Goal: Task Accomplishment & Management: Use online tool/utility

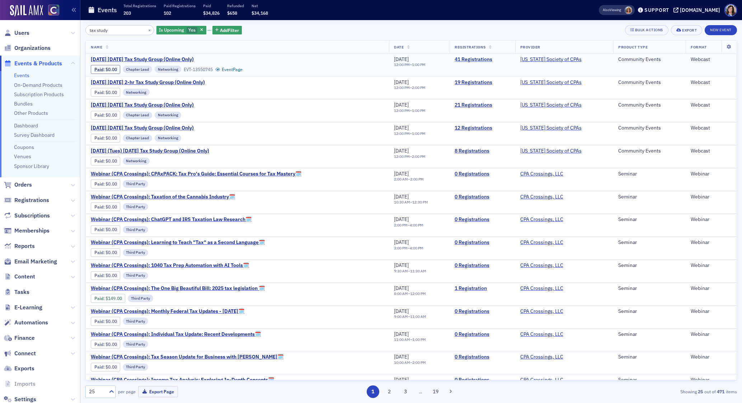
click at [473, 60] on link "41 Registrations" at bounding box center [483, 59] width 56 height 6
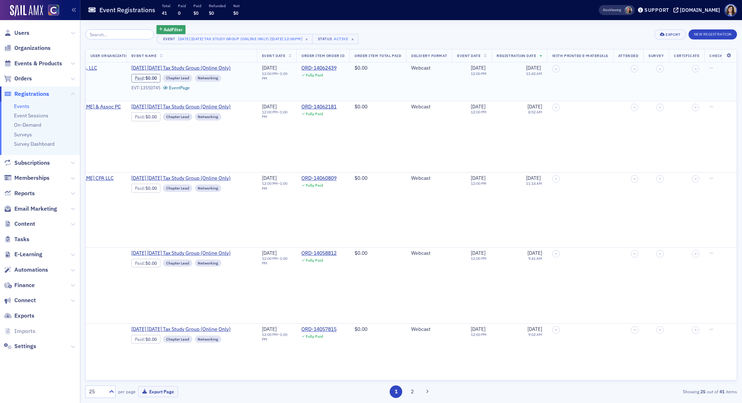
scroll to position [0, 481]
click at [31, 61] on span "Events & Products" at bounding box center [38, 64] width 48 height 8
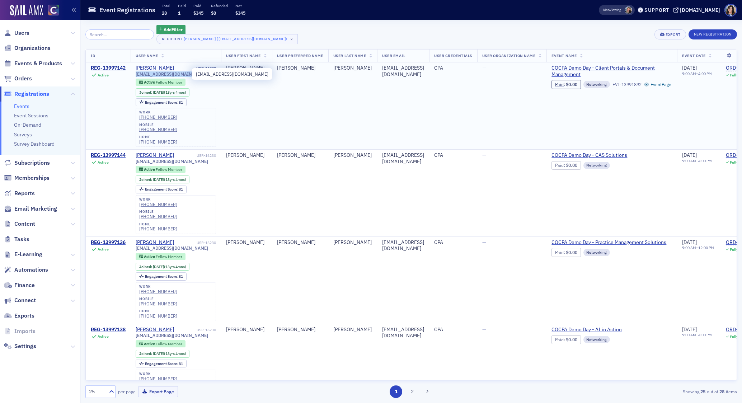
drag, startPoint x: 192, startPoint y: 73, endPoint x: 136, endPoint y: 75, distance: 55.3
click at [136, 75] on div "iwill.1succeed@yahoo.com" at bounding box center [176, 73] width 80 height 5
copy span "iwill.1succeed@yahoo.com"
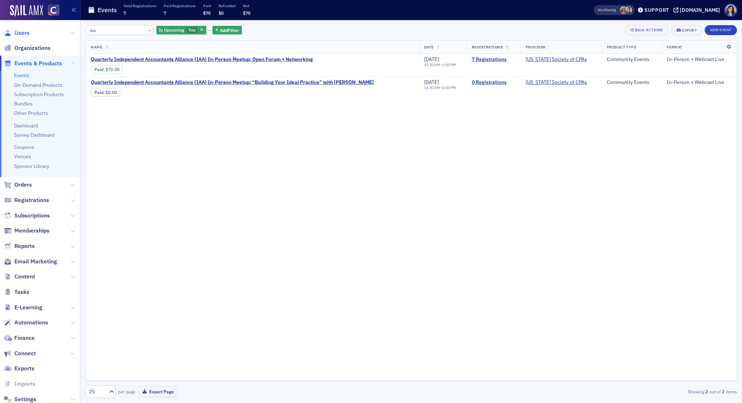
click at [24, 32] on span "Users" at bounding box center [21, 33] width 15 height 8
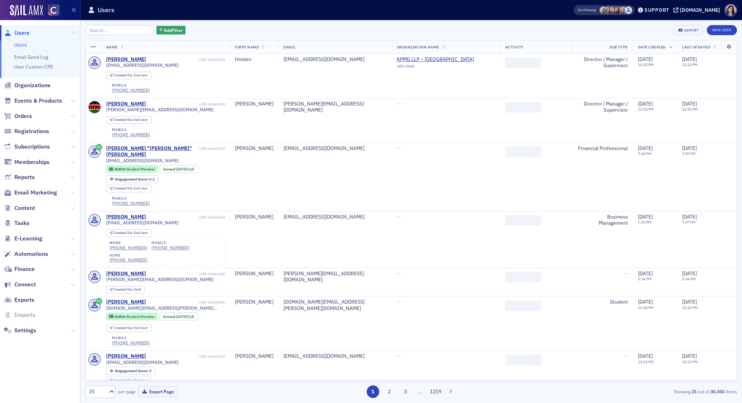
click at [101, 30] on input "search" at bounding box center [119, 30] width 69 height 10
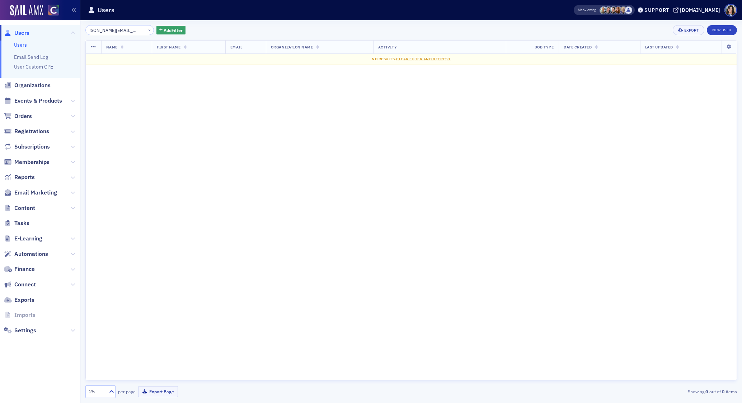
type input "alex.moore@zephyradv.com"
drag, startPoint x: 141, startPoint y: 31, endPoint x: 122, endPoint y: 30, distance: 18.7
click at [146, 31] on button "×" at bounding box center [149, 30] width 6 height 6
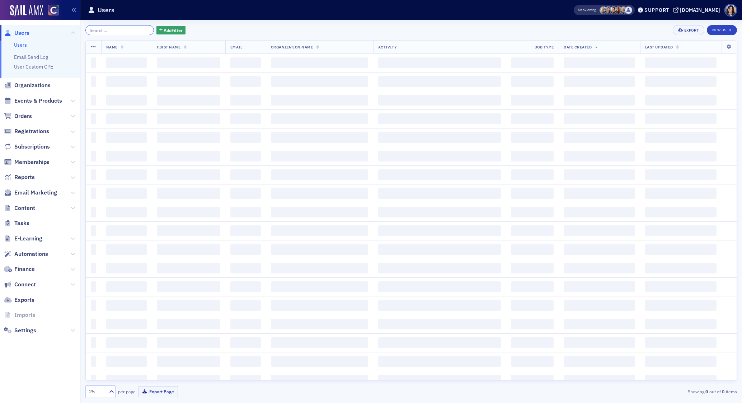
click at [122, 30] on input "search" at bounding box center [119, 30] width 69 height 10
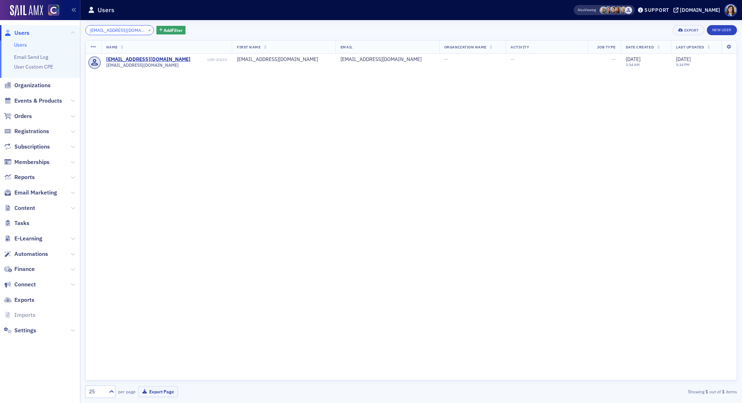
type input "joshk282@gmail.com"
drag, startPoint x: 141, startPoint y: 29, endPoint x: 124, endPoint y: 31, distance: 17.3
click at [146, 30] on button "×" at bounding box center [149, 30] width 6 height 6
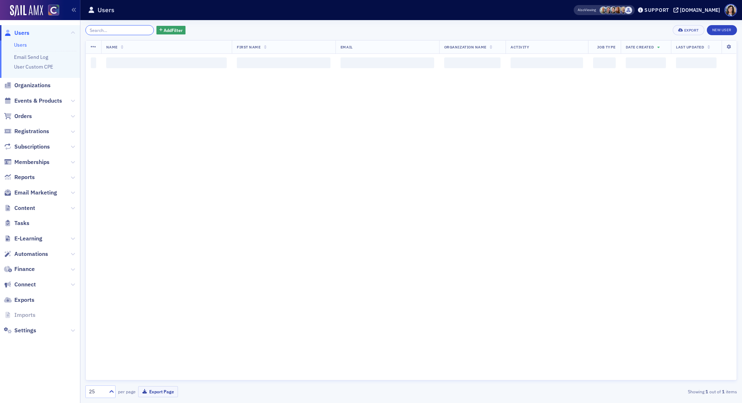
click at [124, 31] on input "search" at bounding box center [119, 30] width 69 height 10
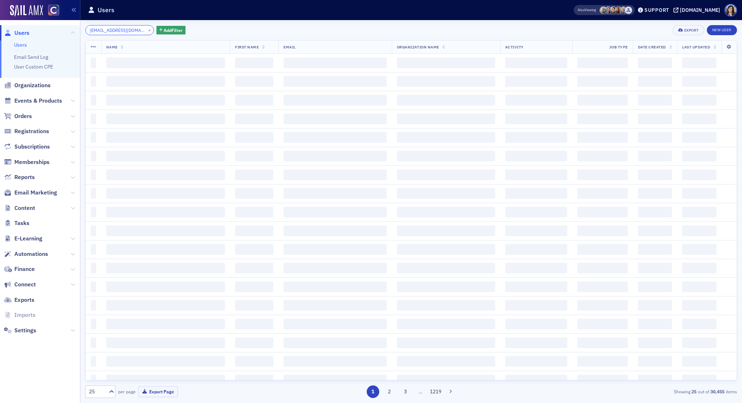
scroll to position [0, 8]
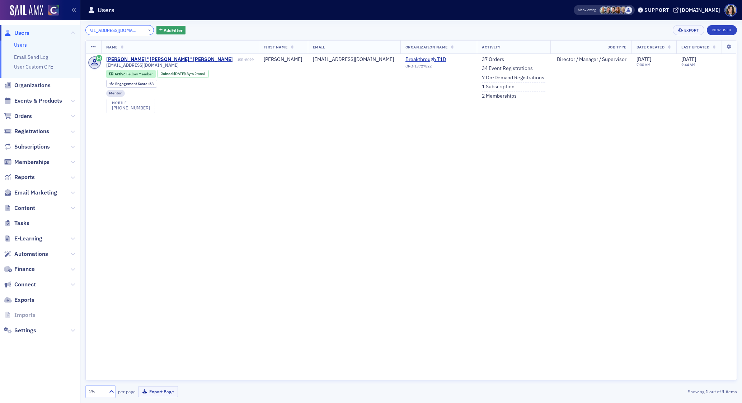
type input "kimberlyzingale@gmail.com"
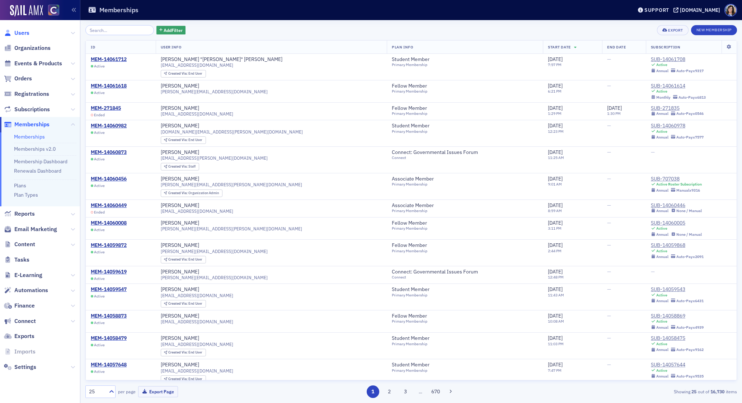
click at [19, 33] on span "Users" at bounding box center [21, 33] width 15 height 8
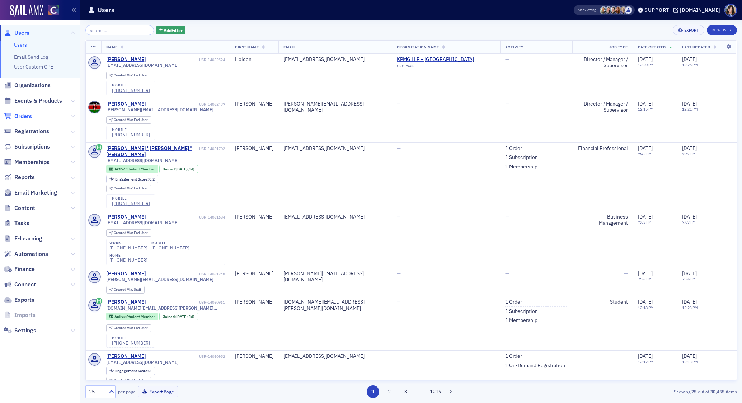
click at [27, 119] on span "Orders" at bounding box center [23, 116] width 18 height 8
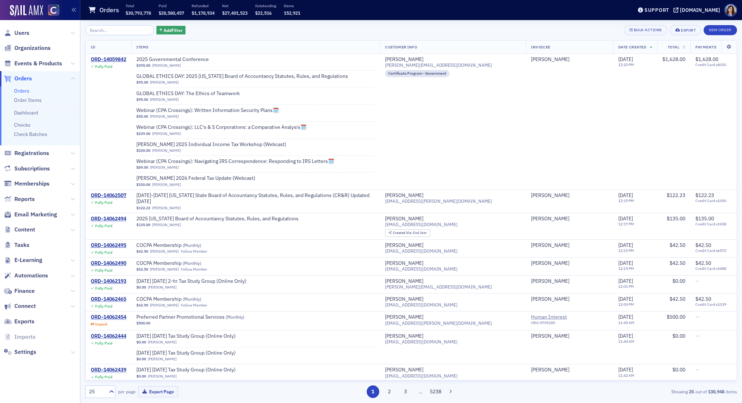
click at [27, 164] on span "Subscriptions" at bounding box center [40, 168] width 80 height 15
click at [27, 182] on span "Memberships" at bounding box center [31, 184] width 35 height 8
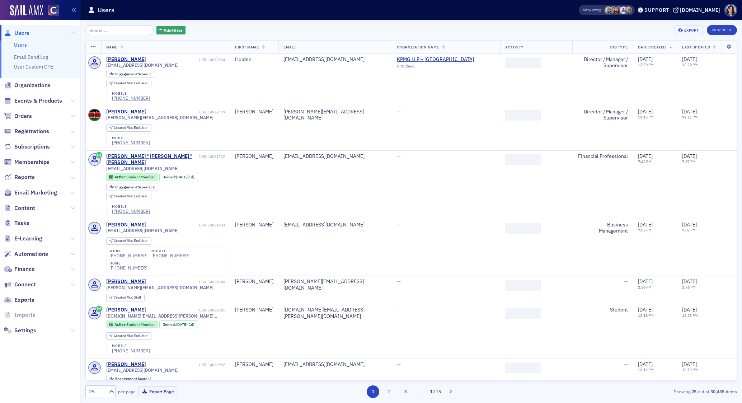
click at [116, 29] on input "search" at bounding box center [119, 30] width 69 height 10
click at [104, 28] on input "search" at bounding box center [119, 30] width 69 height 10
click at [104, 30] on input "search" at bounding box center [119, 30] width 69 height 10
paste input "JENNYARIAS11@GMAIL.COM"
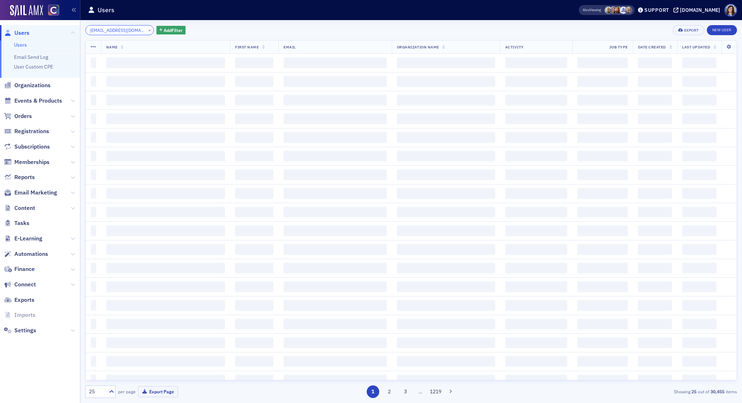
scroll to position [0, 12]
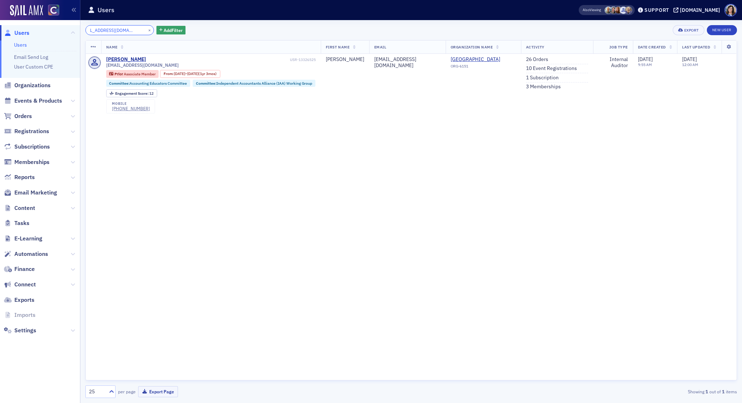
type input "JENNYARIAS11@GMAIL.COM"
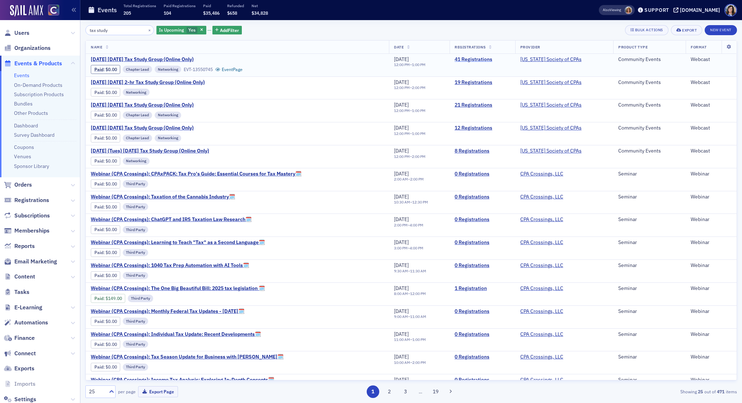
click at [478, 59] on link "41 Registrations" at bounding box center [483, 59] width 56 height 6
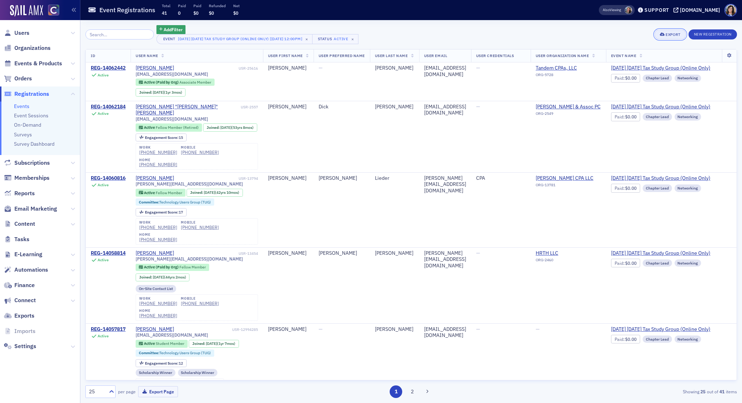
click at [667, 34] on div "Export" at bounding box center [673, 35] width 15 height 4
click at [663, 55] on button "Export All ( 41 Event Registrations )" at bounding box center [646, 58] width 78 height 11
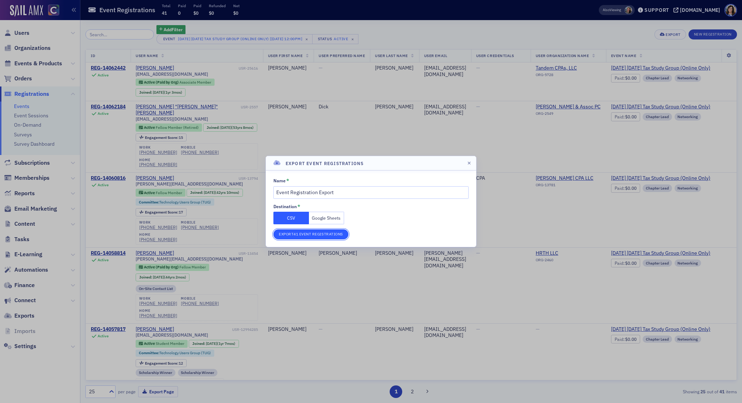
click at [306, 235] on button "Export 41 Event Registrations" at bounding box center [310, 234] width 75 height 10
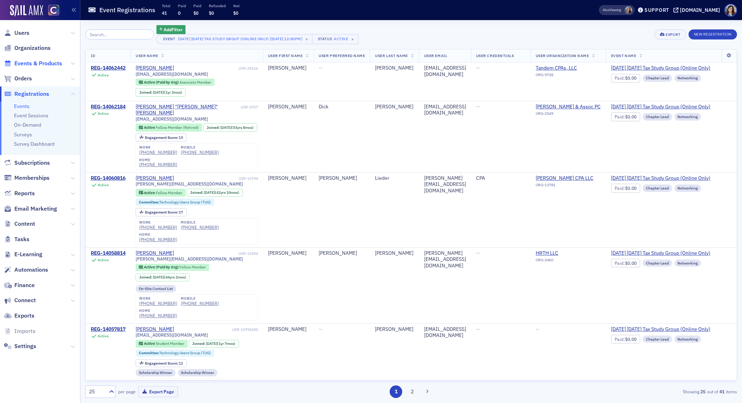
click at [53, 61] on span "Events & Products" at bounding box center [38, 64] width 48 height 8
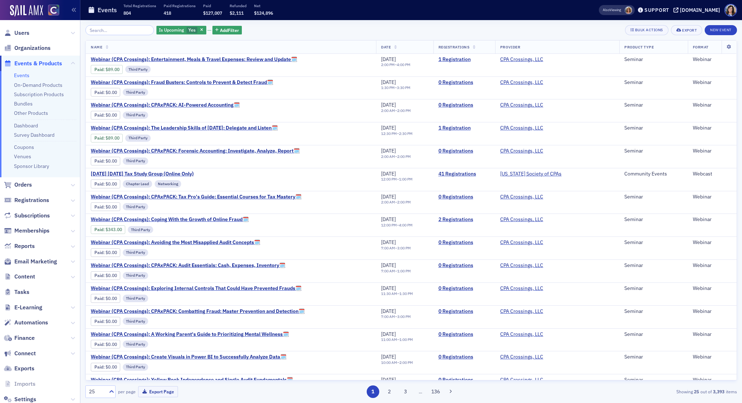
click at [112, 30] on input "search" at bounding box center [119, 30] width 69 height 10
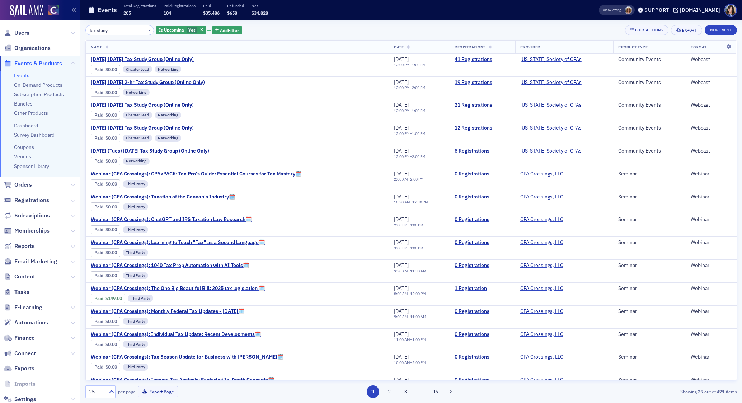
type input "tax study"
drag, startPoint x: 20, startPoint y: 33, endPoint x: 65, endPoint y: 35, distance: 44.2
click at [20, 33] on span "Users" at bounding box center [21, 33] width 15 height 8
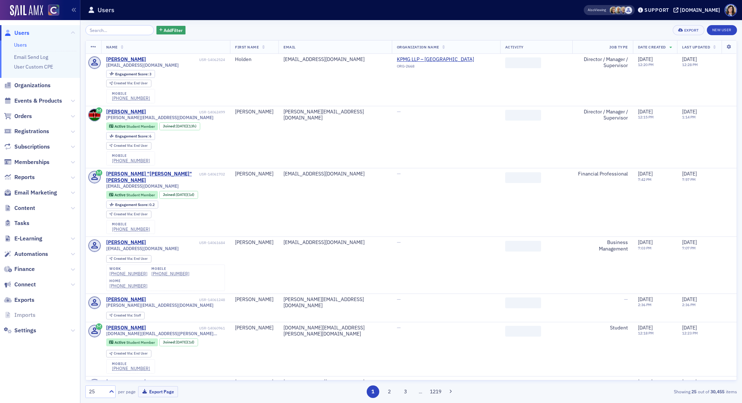
click at [111, 31] on input "search" at bounding box center [119, 30] width 69 height 10
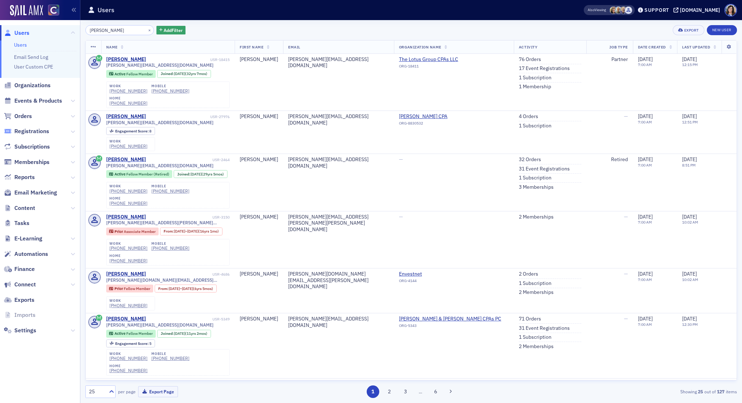
type input "Laura Southward"
drag, startPoint x: 141, startPoint y: 31, endPoint x: 123, endPoint y: 31, distance: 17.6
click at [146, 31] on button "×" at bounding box center [149, 30] width 6 height 6
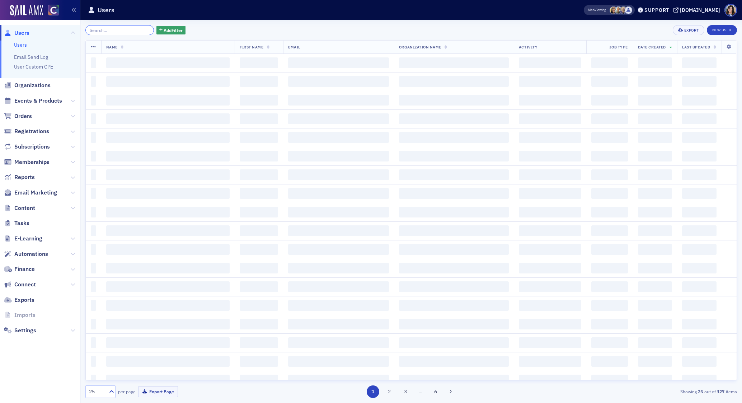
click at [122, 31] on input "search" at bounding box center [119, 30] width 69 height 10
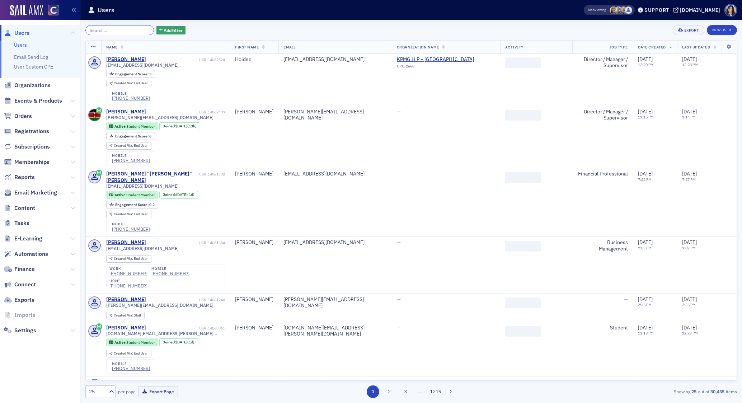
click at [117, 29] on input "search" at bounding box center [119, 30] width 69 height 10
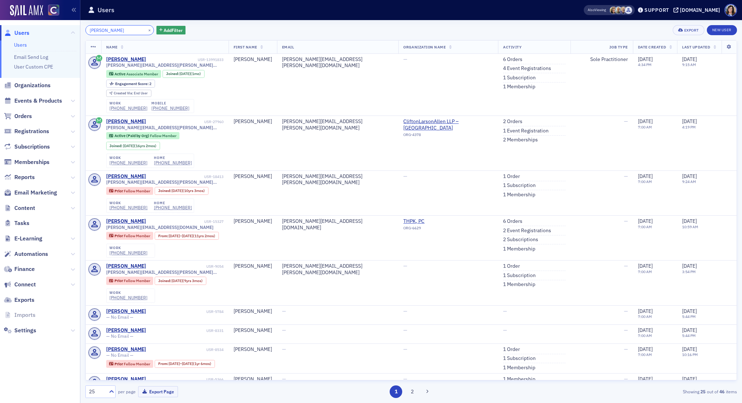
type input "Allison Spink"
click at [146, 30] on button "×" at bounding box center [149, 30] width 6 height 6
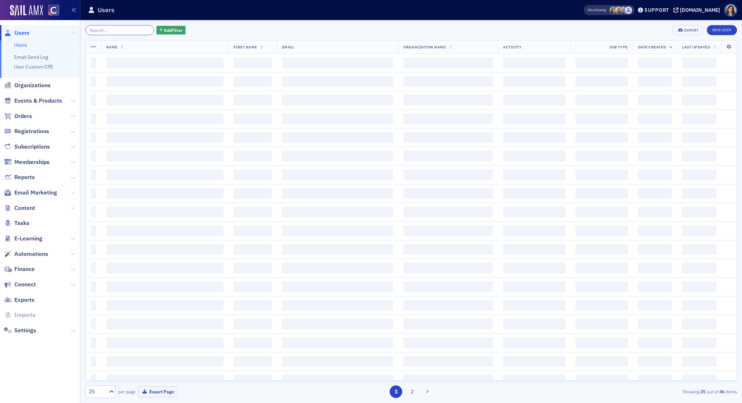
click at [140, 31] on input "search" at bounding box center [119, 30] width 69 height 10
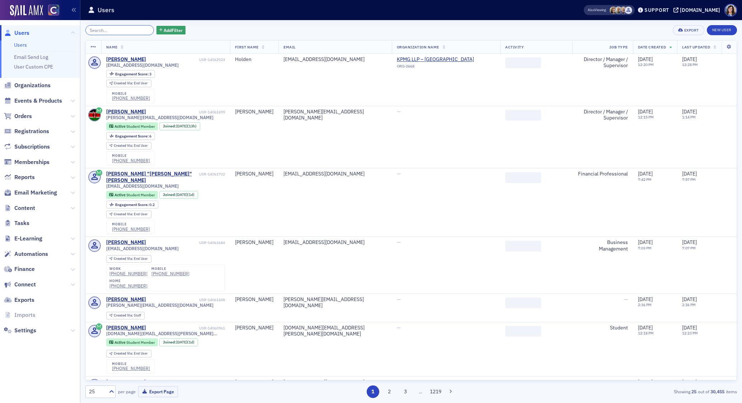
click at [131, 31] on input "search" at bounding box center [119, 30] width 69 height 10
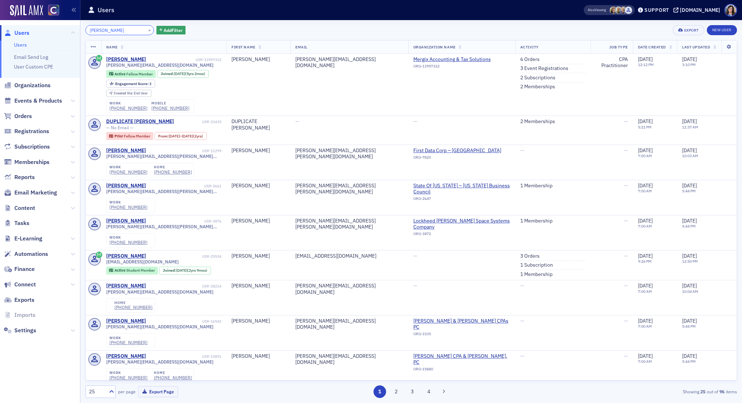
type input "Kimberly Burkett"
click at [23, 87] on span "Organizations" at bounding box center [32, 85] width 36 height 8
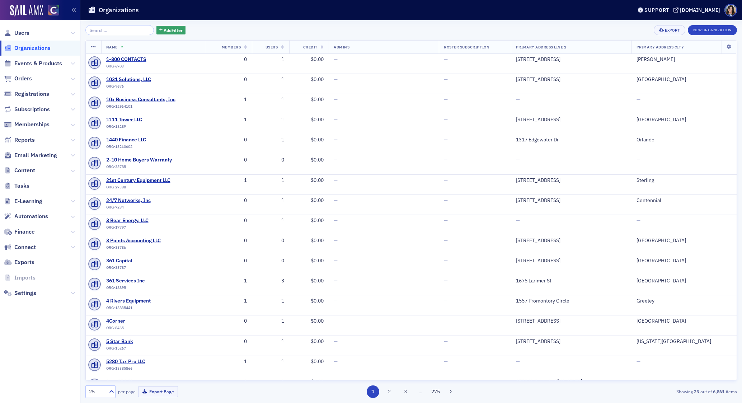
click at [113, 30] on input "search" at bounding box center [119, 30] width 69 height 10
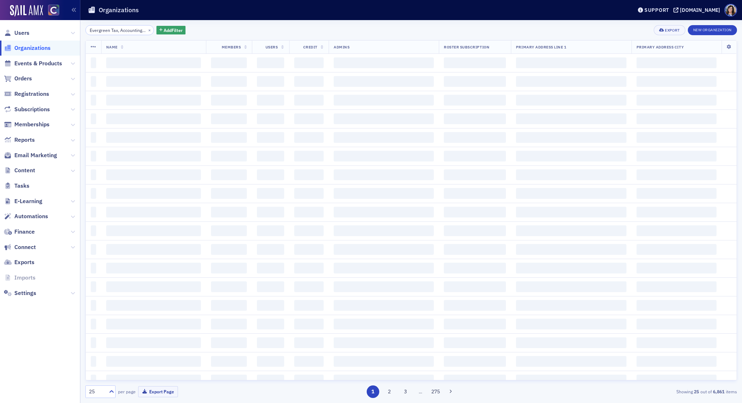
scroll to position [0, 31]
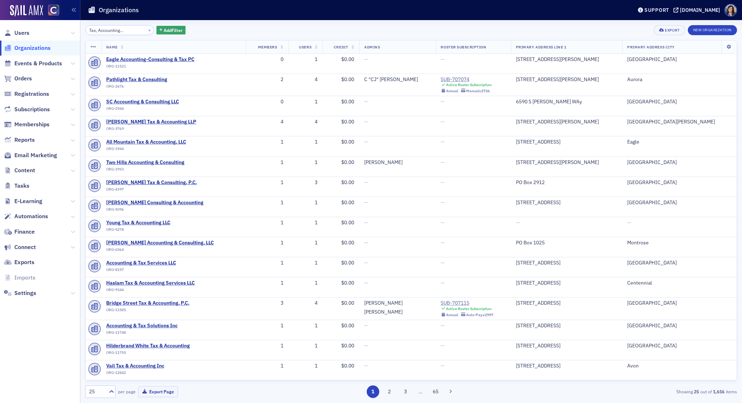
type input "Evergreen Tax, Accounting & Consulting"
drag, startPoint x: 141, startPoint y: 29, endPoint x: 63, endPoint y: 28, distance: 77.5
click at [146, 29] on button "×" at bounding box center [149, 30] width 6 height 6
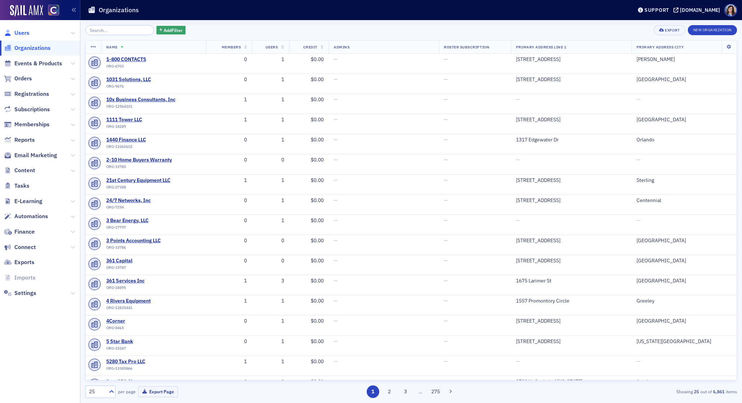
click at [26, 33] on span "Users" at bounding box center [21, 33] width 15 height 8
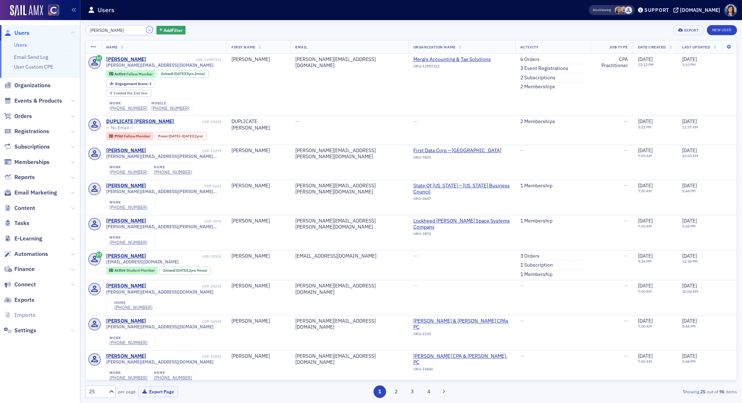
drag, startPoint x: 141, startPoint y: 29, endPoint x: 131, endPoint y: 29, distance: 10.0
click at [146, 29] on button "×" at bounding box center [149, 30] width 6 height 6
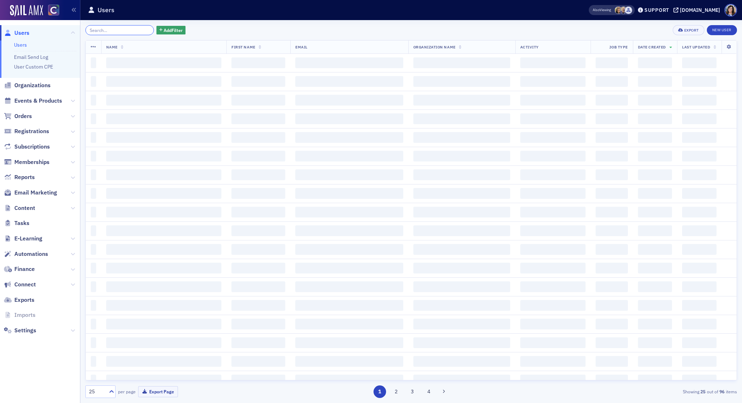
click at [128, 29] on input "search" at bounding box center [119, 30] width 69 height 10
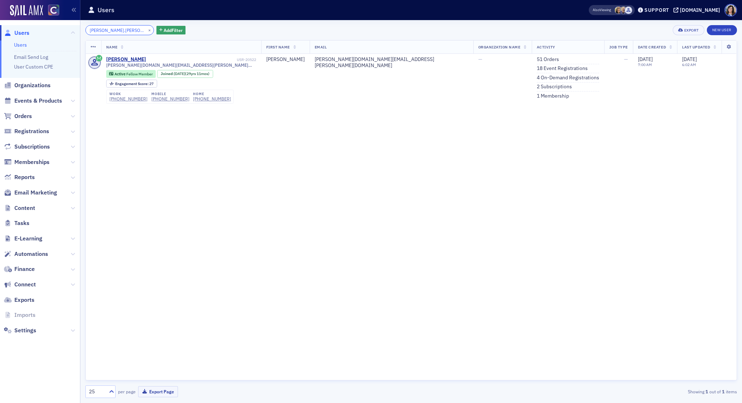
click at [117, 28] on input "joseph.mudd" at bounding box center [119, 30] width 69 height 10
click at [123, 30] on input "joseph.mudd" at bounding box center [119, 30] width 69 height 10
drag, startPoint x: 114, startPoint y: 30, endPoint x: 70, endPoint y: 28, distance: 43.8
click at [70, 28] on div "Users Users Email Send Log User Custom CPE Organizations Events & Products Orde…" at bounding box center [371, 201] width 742 height 403
paste input "Becky Sawatzky"
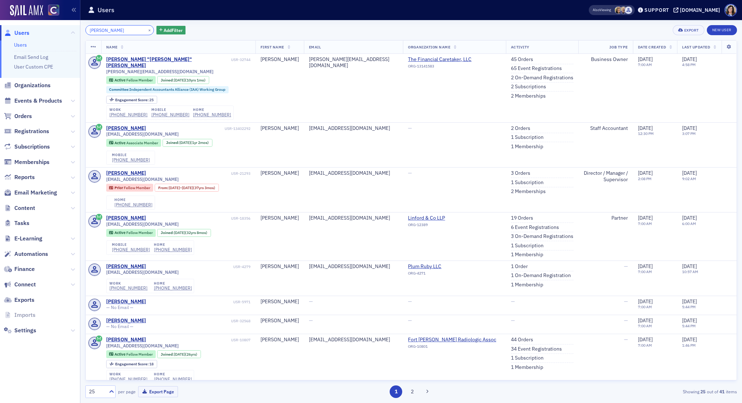
type input "Becky Sawatzky"
click at [146, 30] on button "×" at bounding box center [149, 30] width 6 height 6
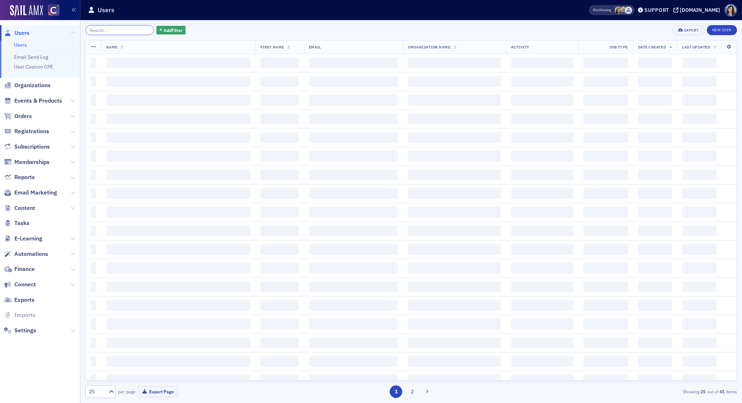
click at [139, 30] on input "search" at bounding box center [119, 30] width 69 height 10
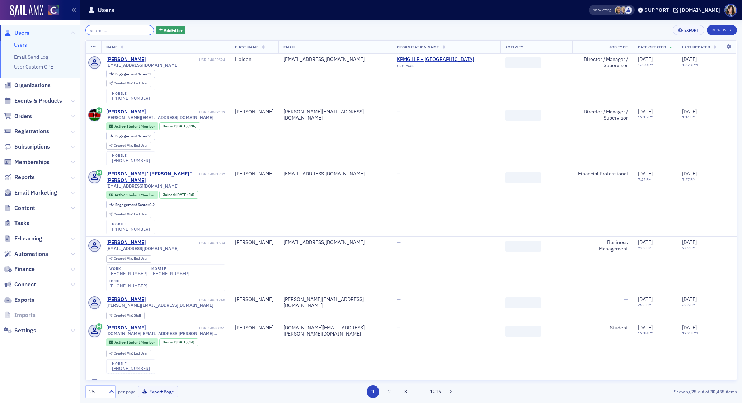
click at [115, 29] on input "search" at bounding box center [119, 30] width 69 height 10
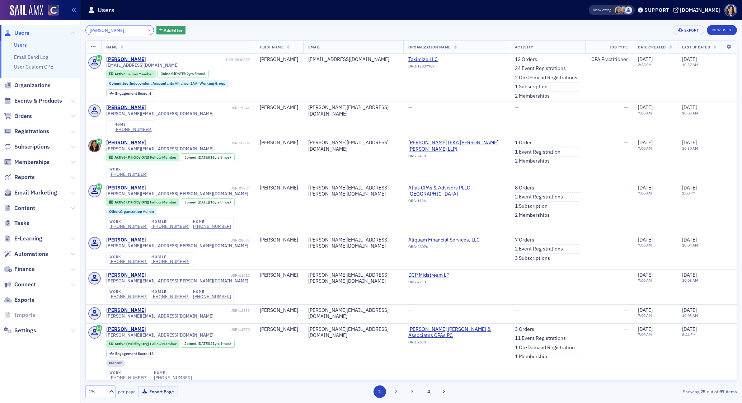
type input "Nicole McClintock"
click at [146, 30] on button "×" at bounding box center [149, 30] width 6 height 6
click at [140, 30] on input "search" at bounding box center [119, 30] width 69 height 10
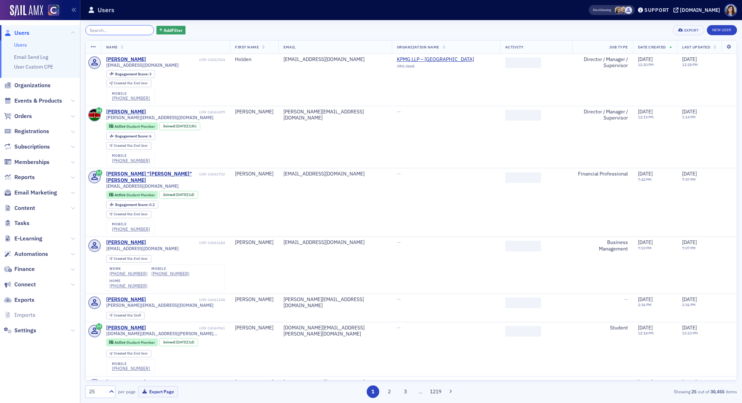
click at [120, 31] on input "search" at bounding box center [119, 30] width 69 height 10
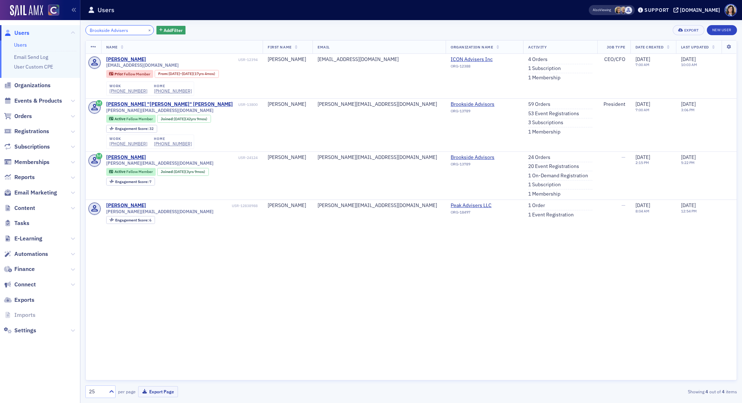
type input "Brookside Advisers"
click at [146, 30] on button "×" at bounding box center [149, 30] width 6 height 6
click at [141, 30] on input "search" at bounding box center [119, 30] width 69 height 10
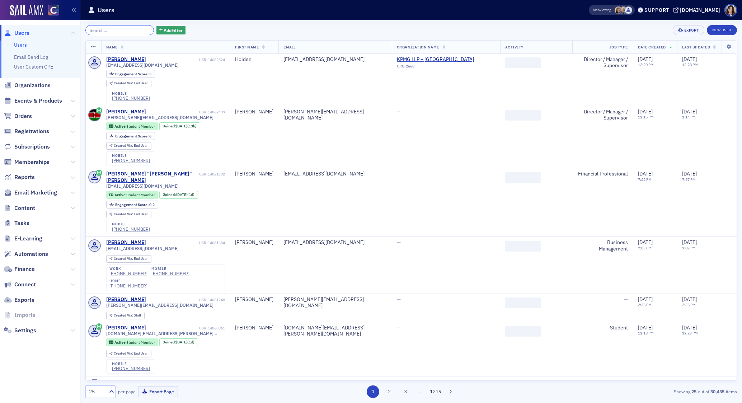
click at [120, 29] on input "search" at bounding box center [119, 30] width 69 height 10
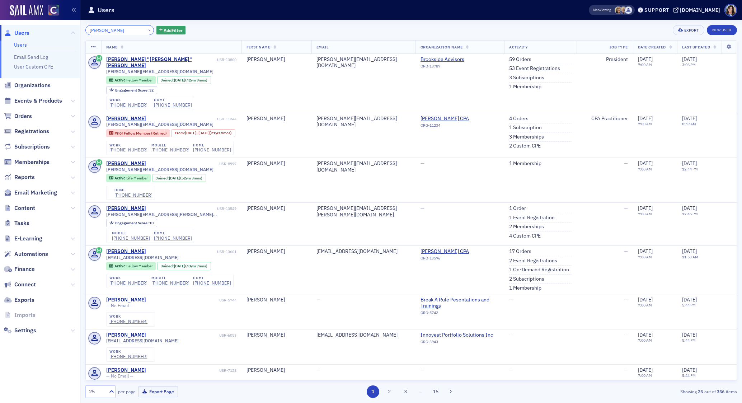
type input "Rick Bedell"
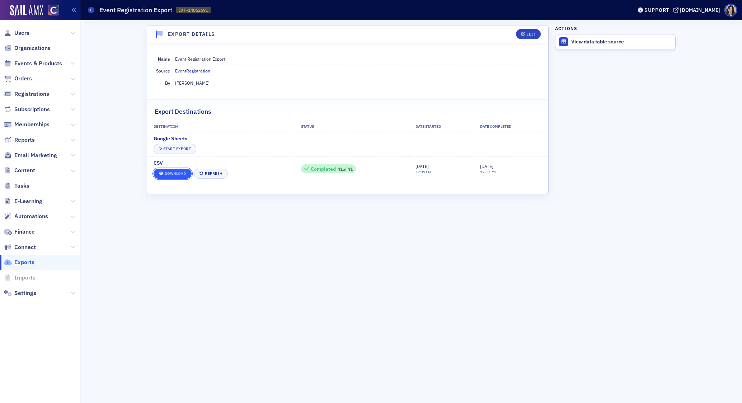
click at [175, 173] on link "Download" at bounding box center [173, 174] width 38 height 10
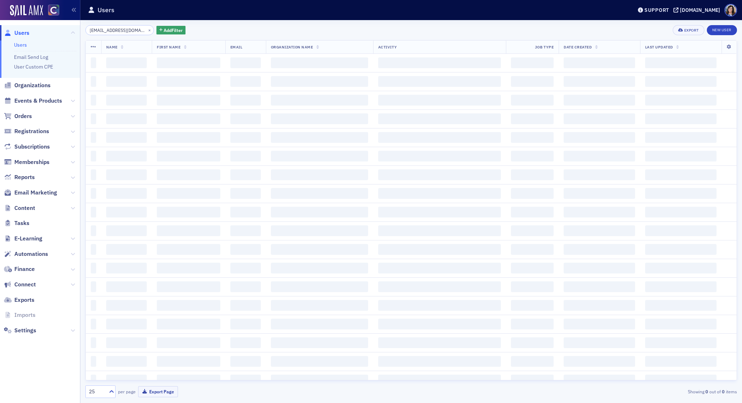
scroll to position [0, 8]
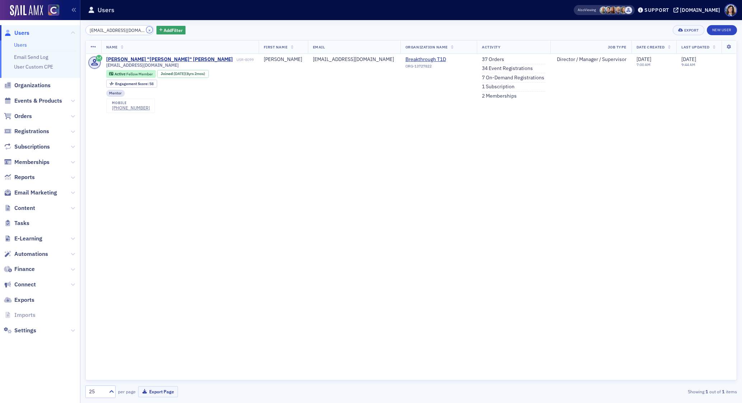
click at [146, 29] on button "×" at bounding box center [149, 30] width 6 height 6
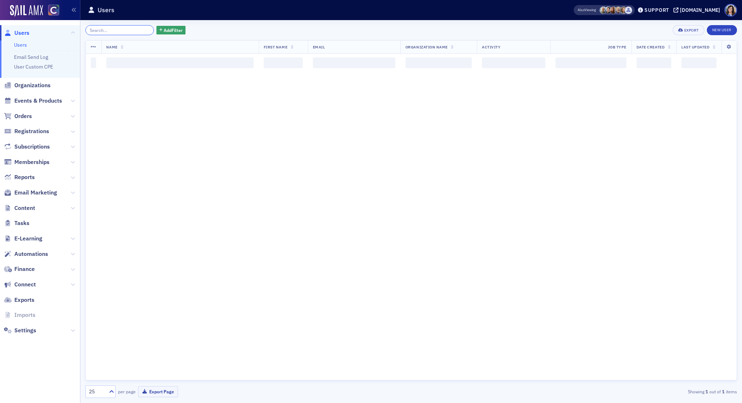
click at [127, 30] on input "search" at bounding box center [119, 30] width 69 height 10
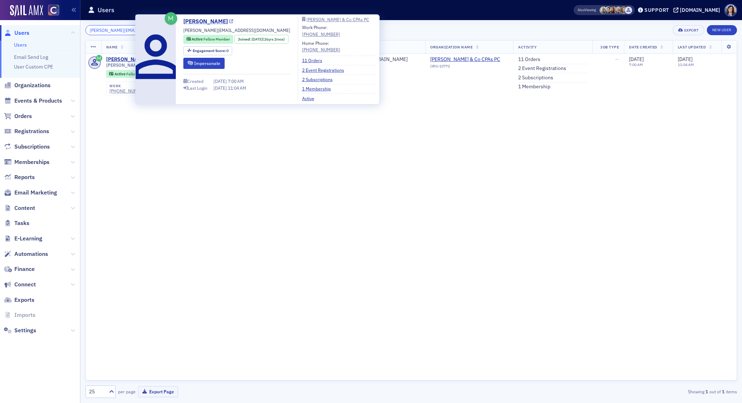
type input "[PERSON_NAME][EMAIL_ADDRESS][DOMAIN_NAME]"
click at [229, 21] on icon at bounding box center [231, 22] width 4 height 4
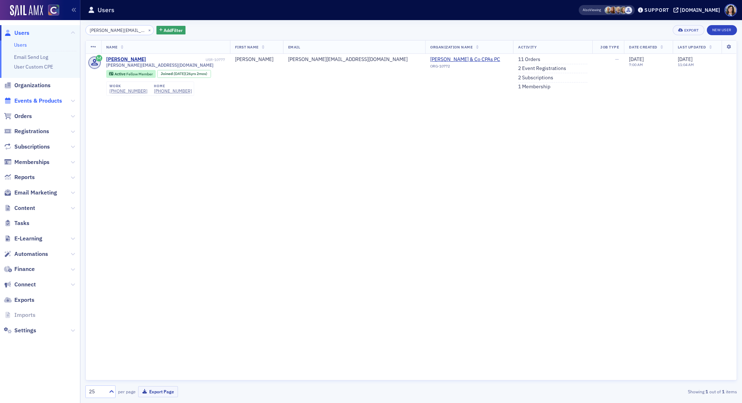
click at [53, 100] on span "Events & Products" at bounding box center [38, 101] width 48 height 8
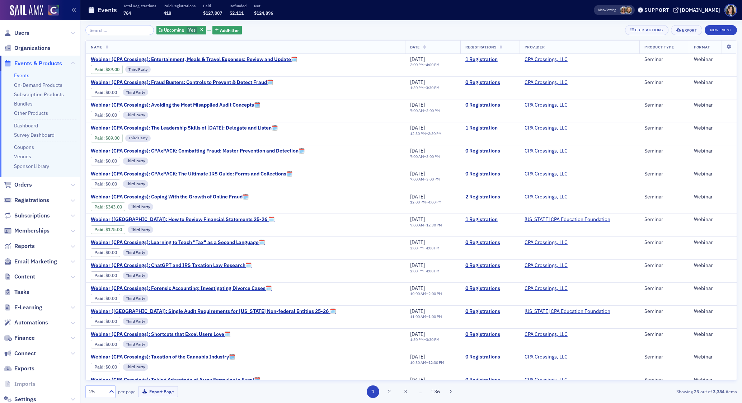
click at [118, 31] on input "search" at bounding box center [119, 30] width 69 height 10
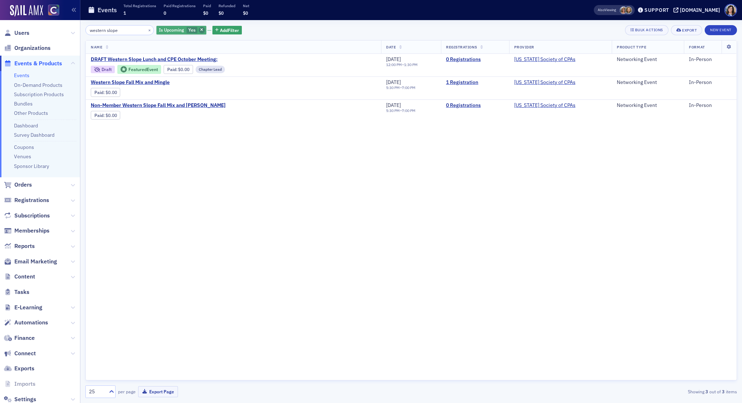
type input "western slope"
click at [200, 31] on icon "button" at bounding box center [201, 30] width 3 height 4
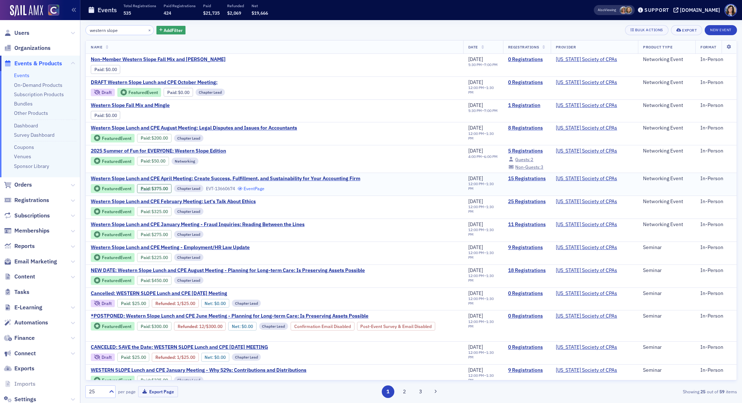
click at [257, 189] on link "Event Page" at bounding box center [251, 188] width 27 height 5
click at [174, 114] on link "Event Page" at bounding box center [167, 115] width 27 height 5
click at [112, 34] on input "western slope" at bounding box center [119, 30] width 69 height 10
click at [679, 12] on icon at bounding box center [676, 10] width 5 height 5
